Goal: Check status: Check status

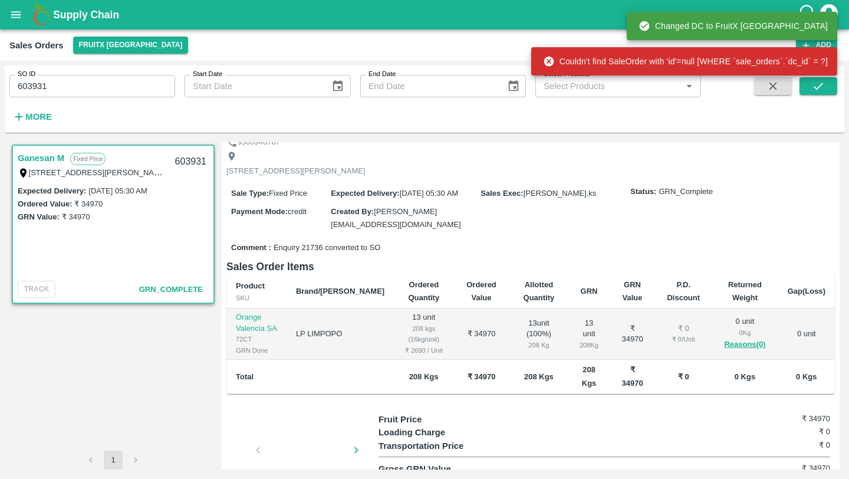
scroll to position [139, 0]
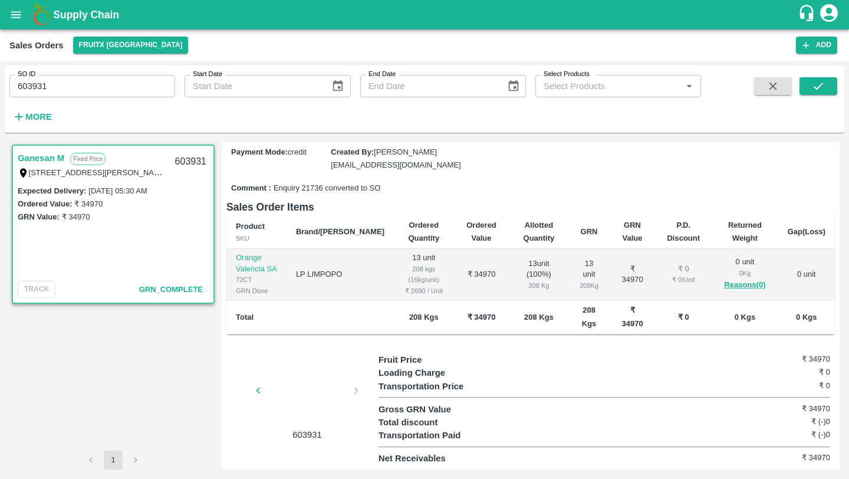
click at [337, 383] on div at bounding box center [307, 394] width 88 height 63
click at [303, 398] on div at bounding box center [307, 394] width 88 height 63
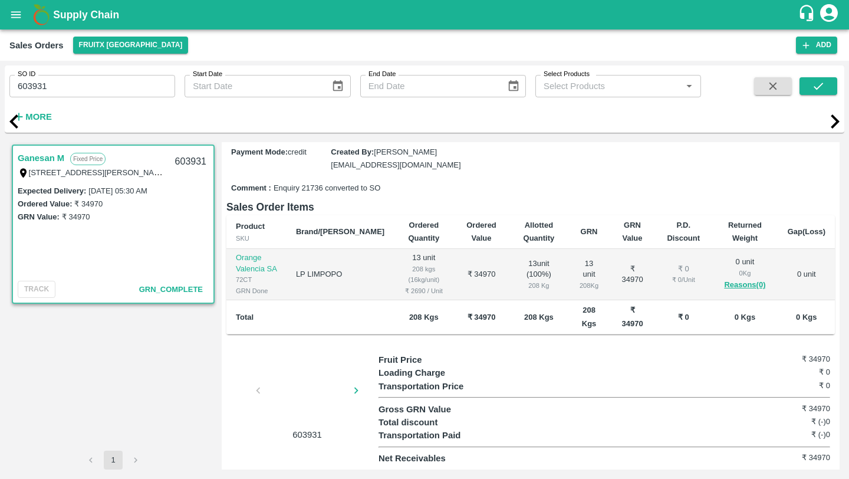
click at [356, 392] on div "603931" at bounding box center [302, 397] width 152 height 88
